Goal: Answer question/provide support: Share knowledge or assist other users

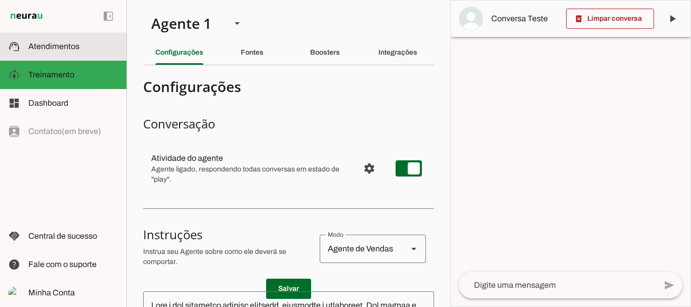
click at [67, 48] on span "Atendimentos" at bounding box center [53, 46] width 51 height 9
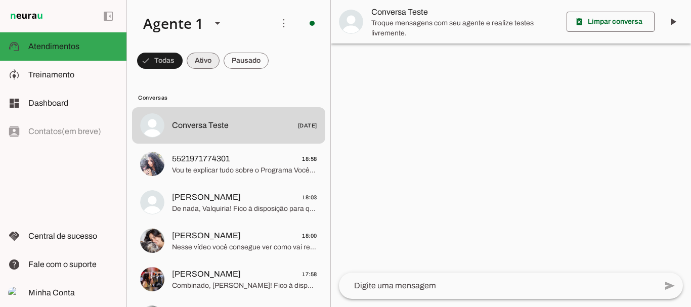
click at [183, 63] on span at bounding box center [160, 61] width 46 height 24
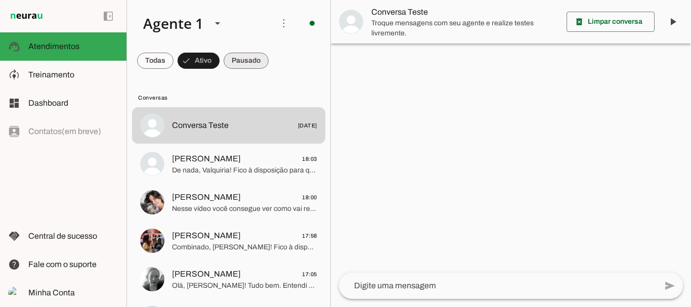
click at [174, 64] on span at bounding box center [155, 61] width 36 height 24
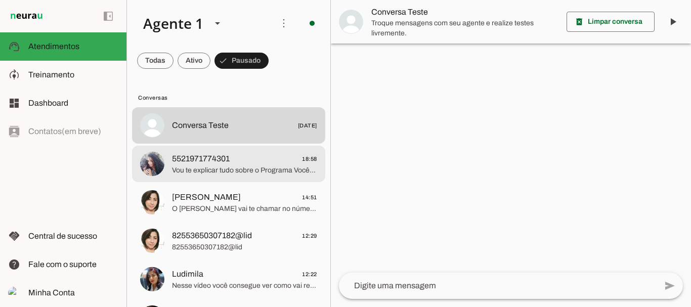
click at [236, 167] on span "Vou te explicar tudo sobre o Programa Você Sarada, com treinos e dietas persona…" at bounding box center [244, 170] width 145 height 10
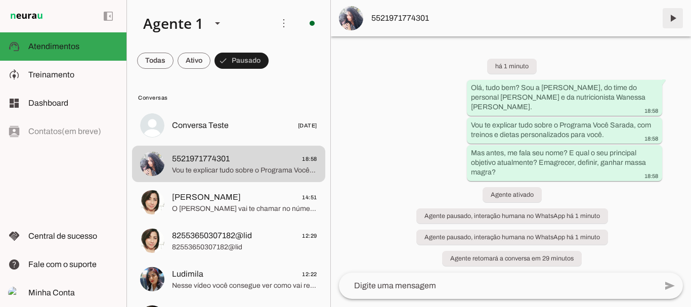
click at [677, 18] on span at bounding box center [673, 18] width 24 height 24
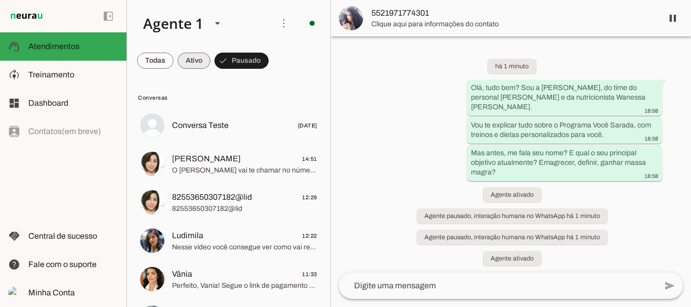
click at [174, 58] on span at bounding box center [155, 61] width 36 height 24
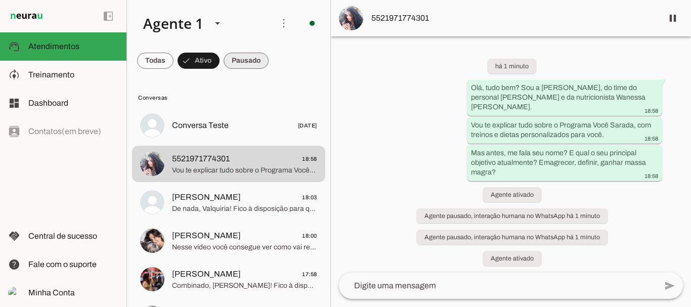
click at [174, 62] on span at bounding box center [155, 61] width 36 height 24
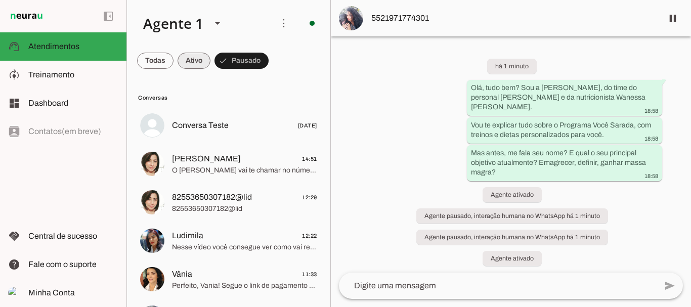
click at [174, 58] on span at bounding box center [155, 61] width 36 height 24
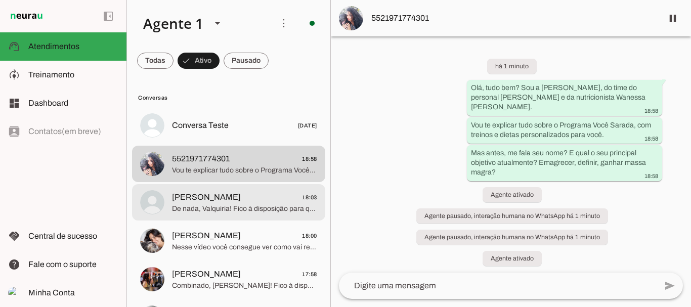
click at [214, 194] on span "[PERSON_NAME]" at bounding box center [206, 197] width 69 height 12
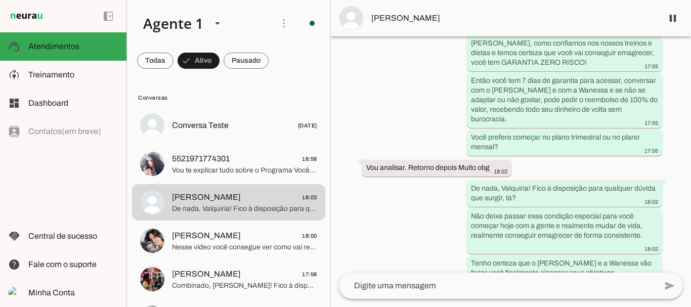
scroll to position [1275, 0]
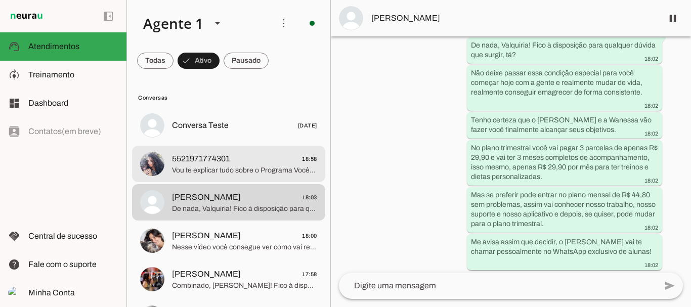
click at [186, 164] on span "5521971774301" at bounding box center [201, 159] width 58 height 12
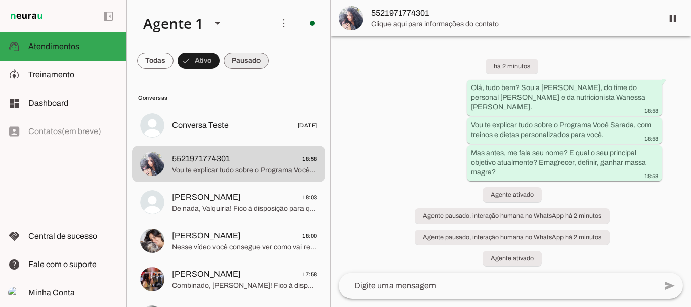
click at [174, 60] on span at bounding box center [155, 61] width 36 height 24
